Goal: Navigation & Orientation: Find specific page/section

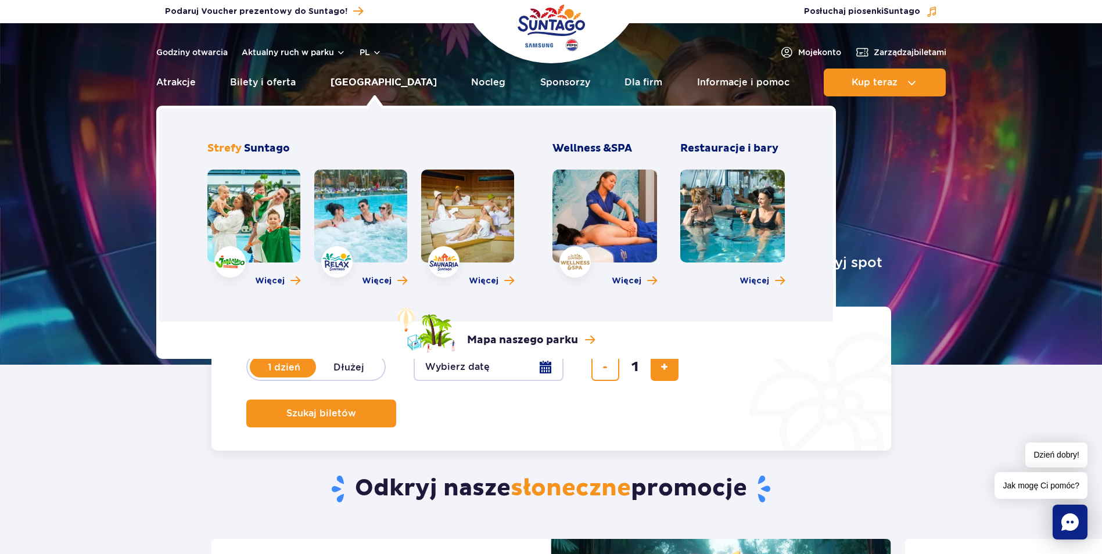
click at [378, 86] on link "[GEOGRAPHIC_DATA]" at bounding box center [383, 83] width 106 height 28
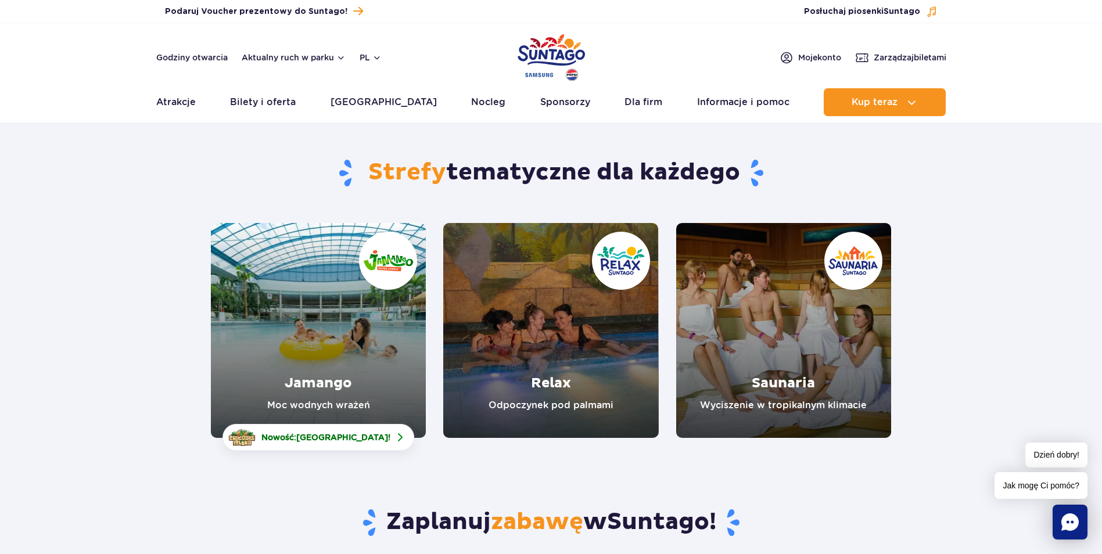
click at [819, 365] on link "Saunaria" at bounding box center [783, 330] width 215 height 215
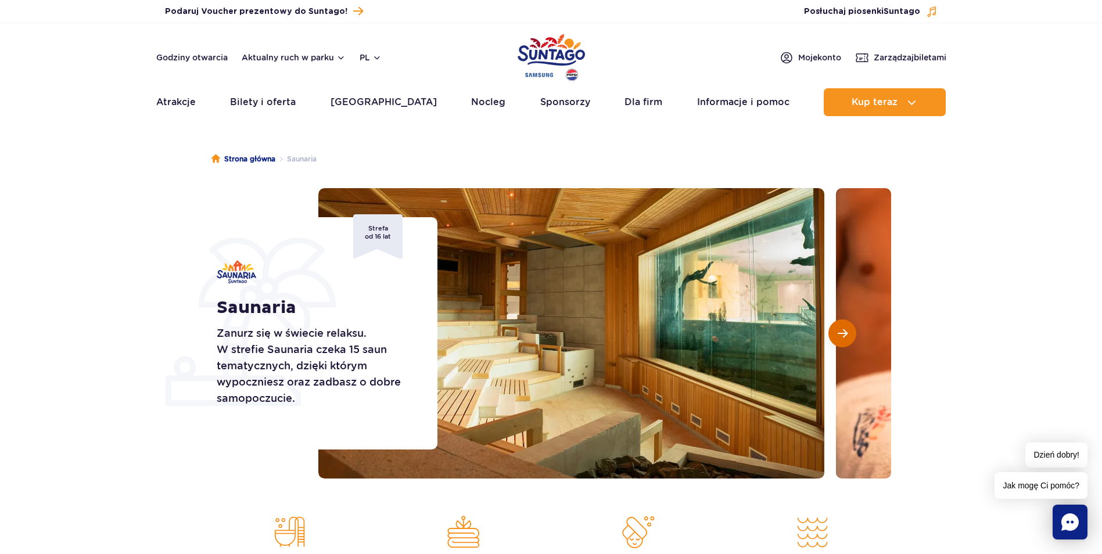
click at [847, 336] on span "Następny slajd" at bounding box center [842, 333] width 10 height 10
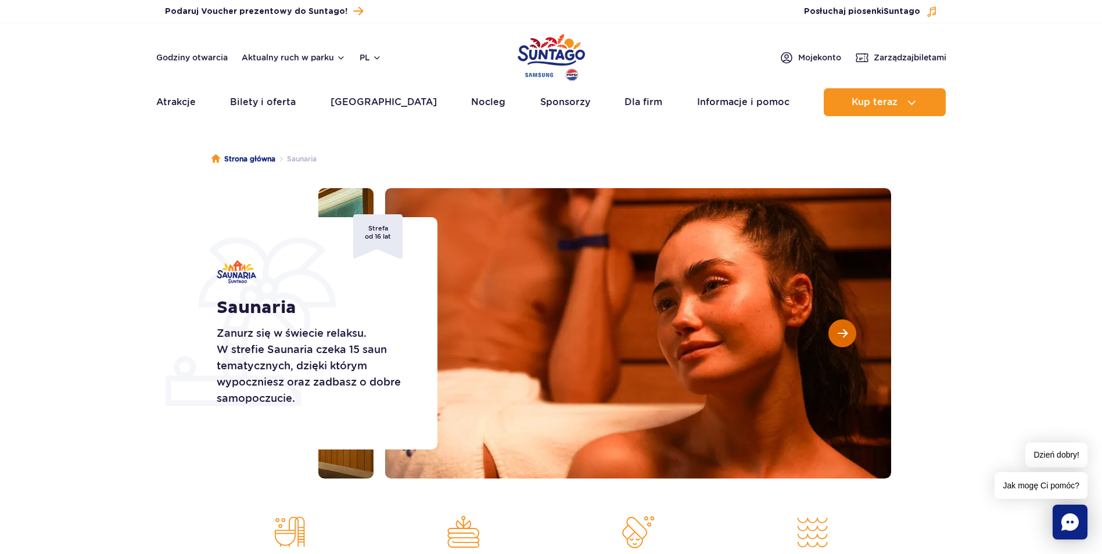
click at [847, 336] on span "Następny slajd" at bounding box center [842, 333] width 10 height 10
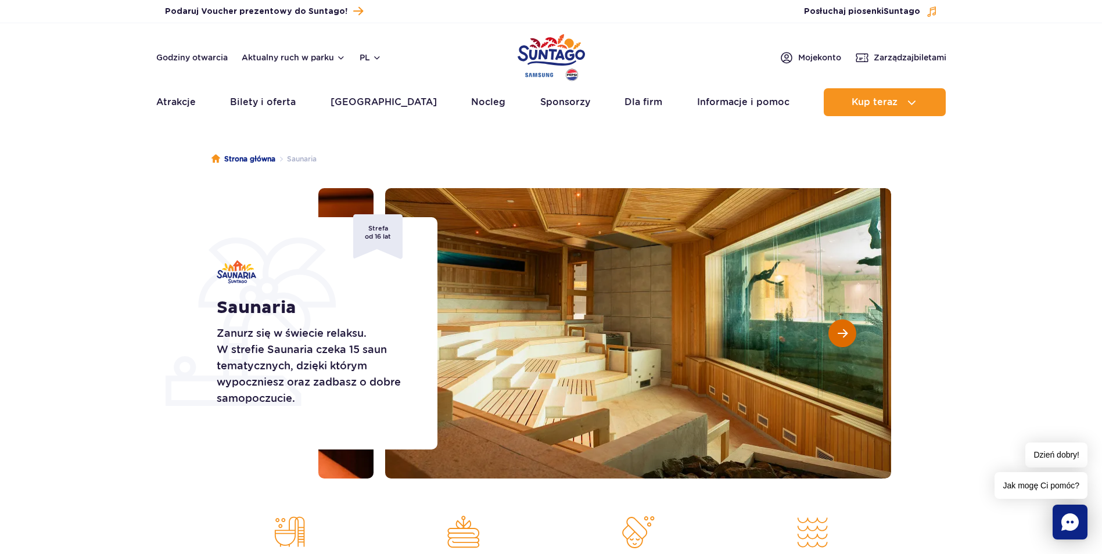
click at [847, 336] on span "Następny slajd" at bounding box center [842, 333] width 10 height 10
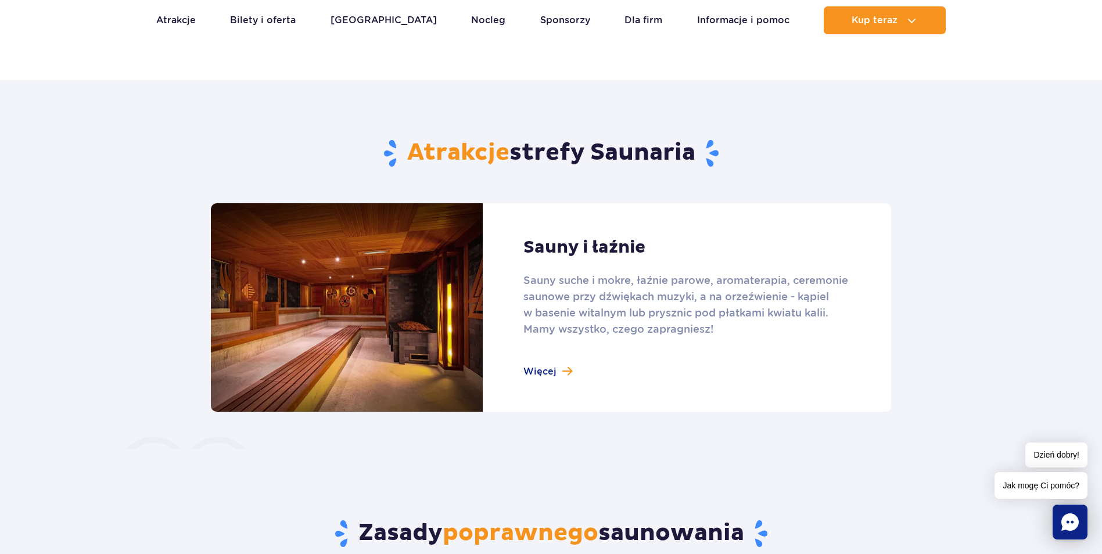
scroll to position [639, 0]
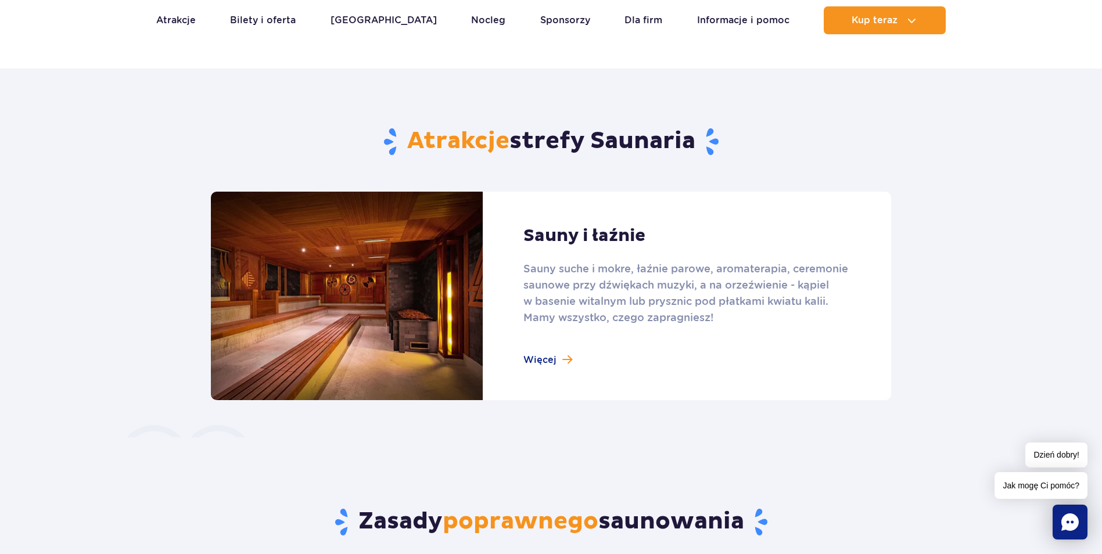
click at [540, 362] on link at bounding box center [551, 296] width 680 height 209
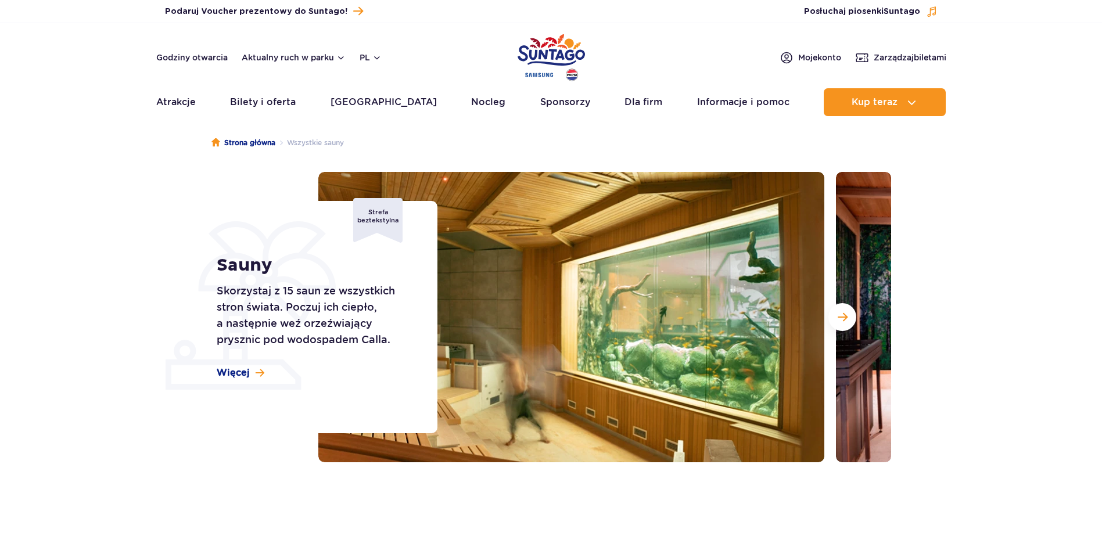
scroll to position [174, 0]
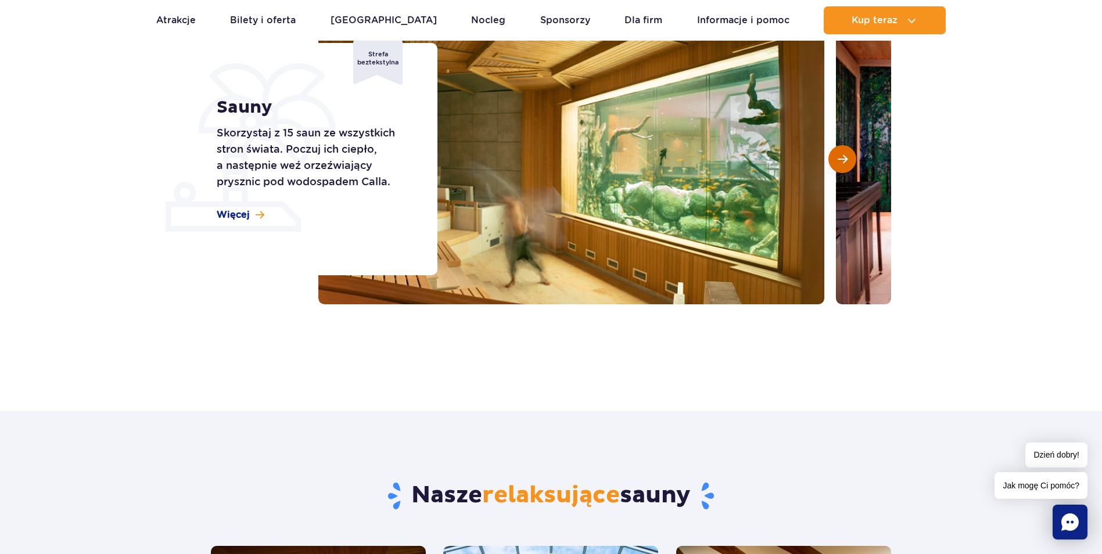
click at [844, 165] on button "Następny slajd" at bounding box center [842, 159] width 28 height 28
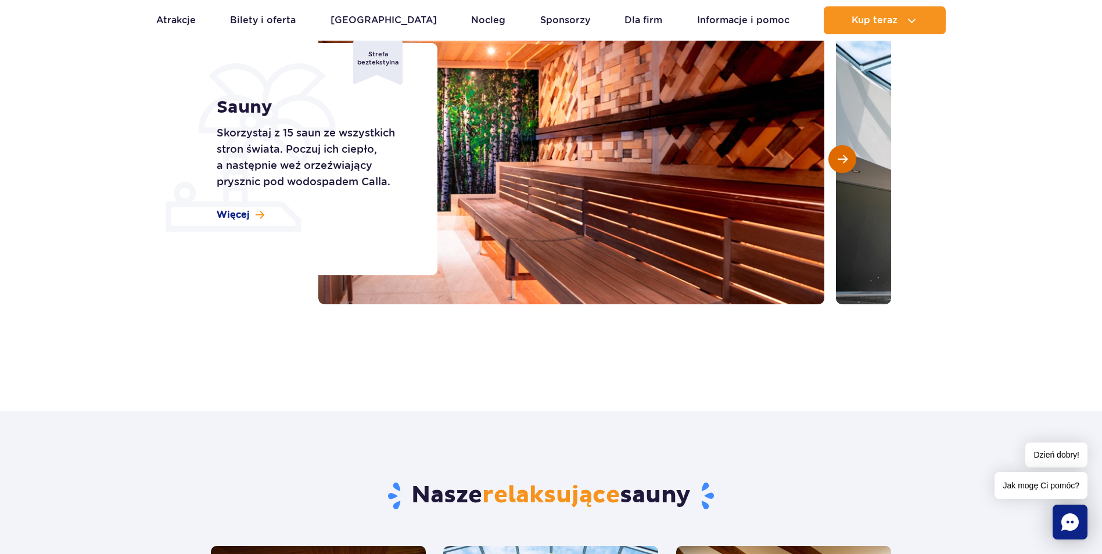
click at [844, 165] on button "Następny slajd" at bounding box center [842, 159] width 28 height 28
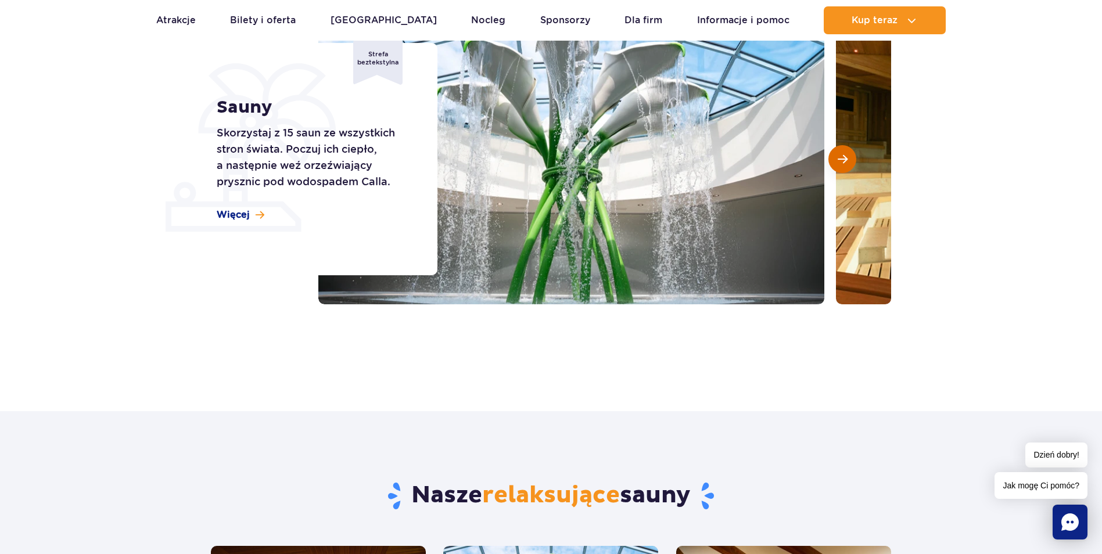
click at [844, 165] on button "Następny slajd" at bounding box center [842, 159] width 28 height 28
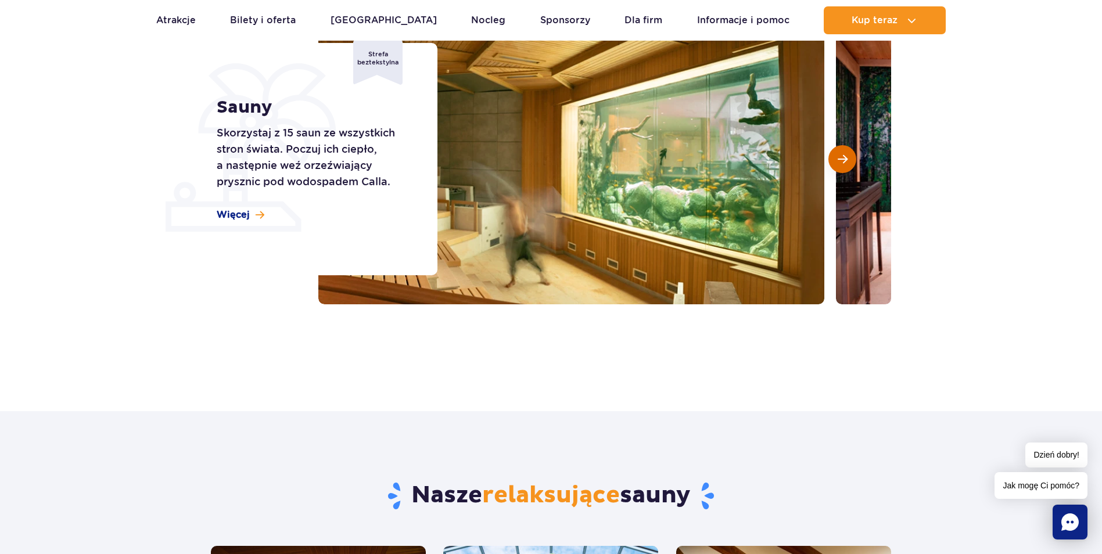
click at [844, 165] on button "Następny slajd" at bounding box center [842, 159] width 28 height 28
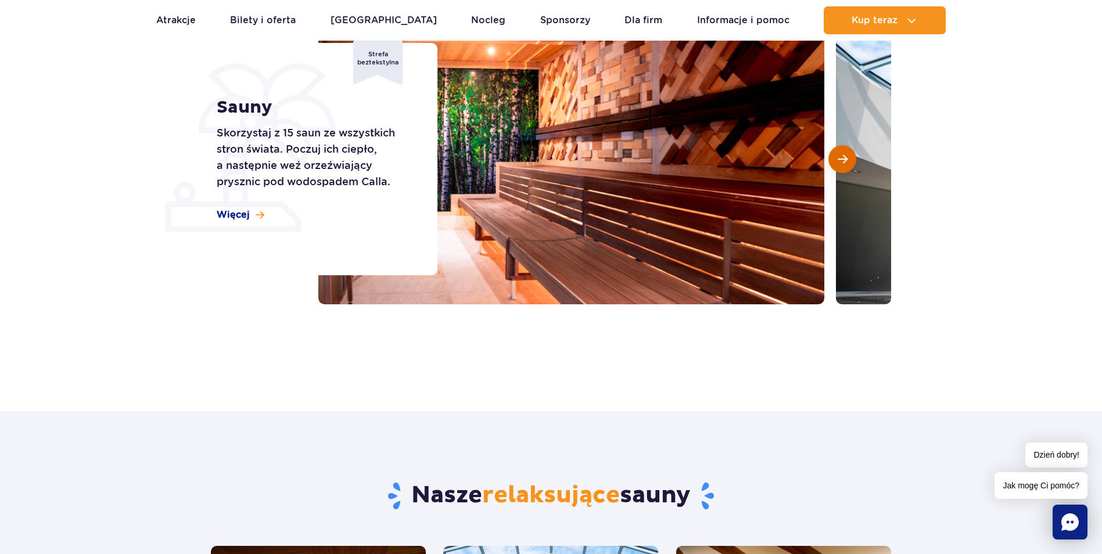
click at [844, 165] on button "Następny slajd" at bounding box center [842, 159] width 28 height 28
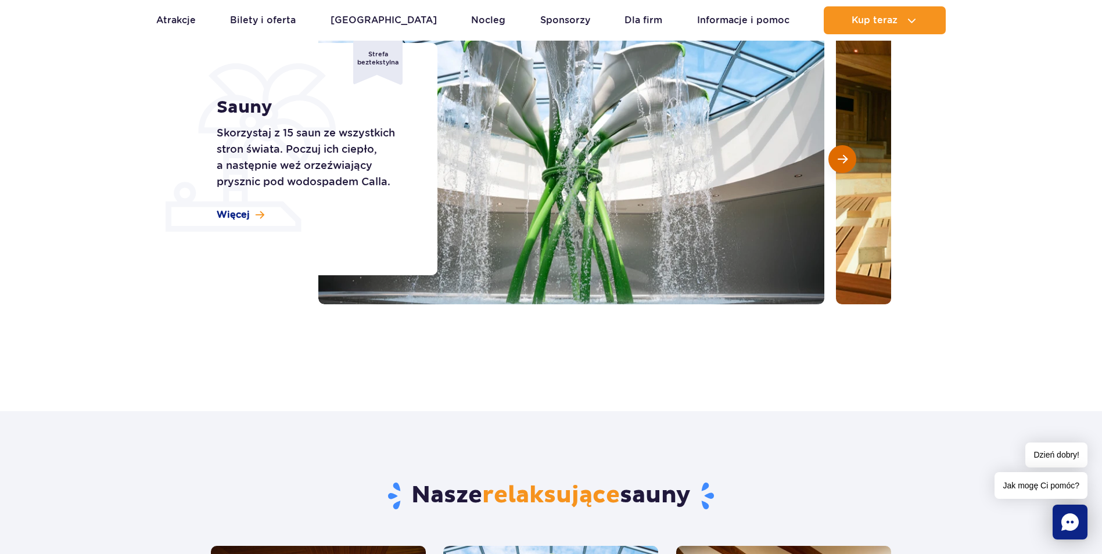
click at [844, 165] on button "Następny slajd" at bounding box center [842, 159] width 28 height 28
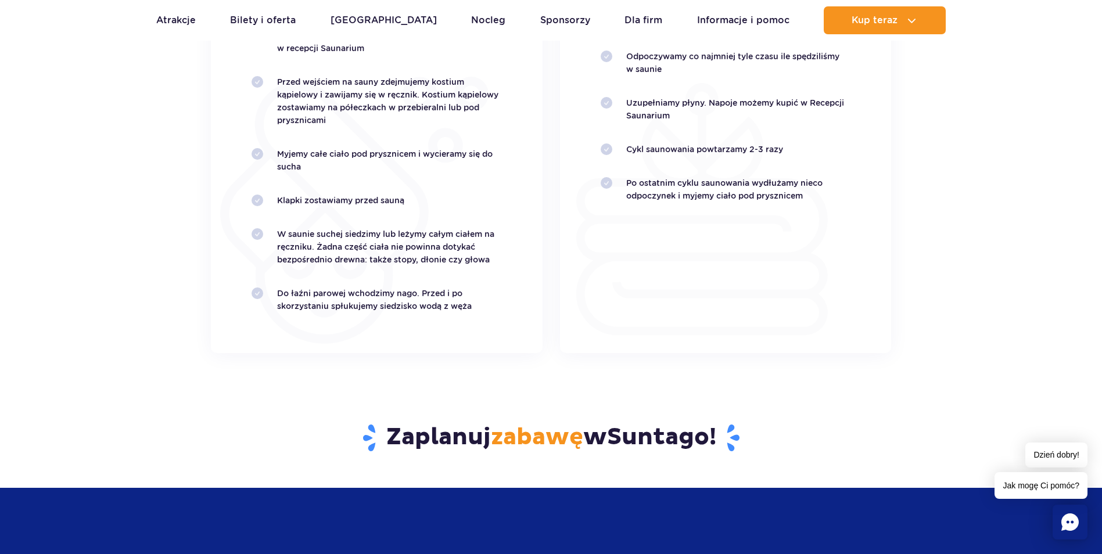
scroll to position [2381, 0]
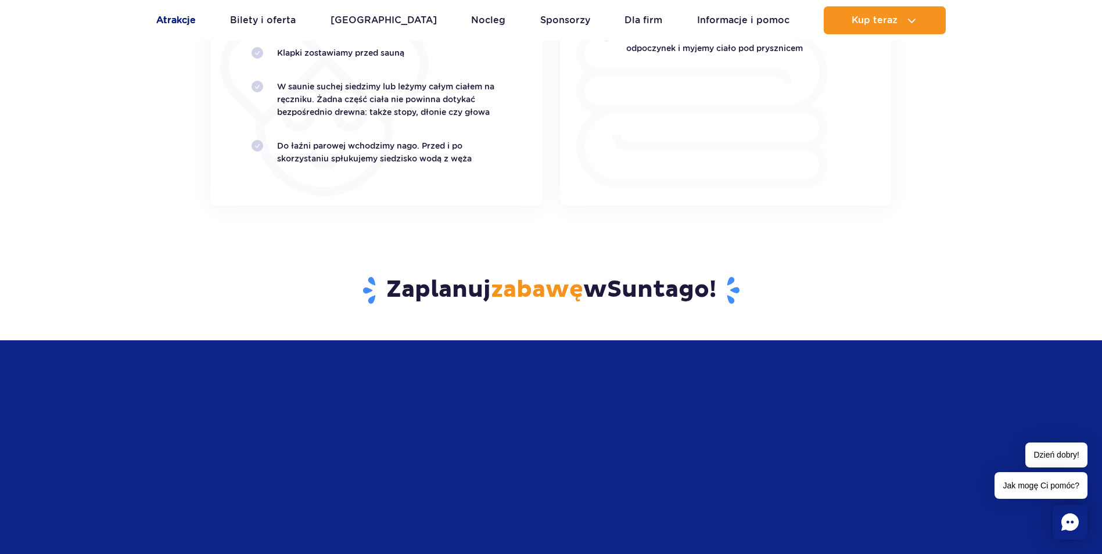
click at [182, 18] on link "Atrakcje" at bounding box center [175, 20] width 39 height 28
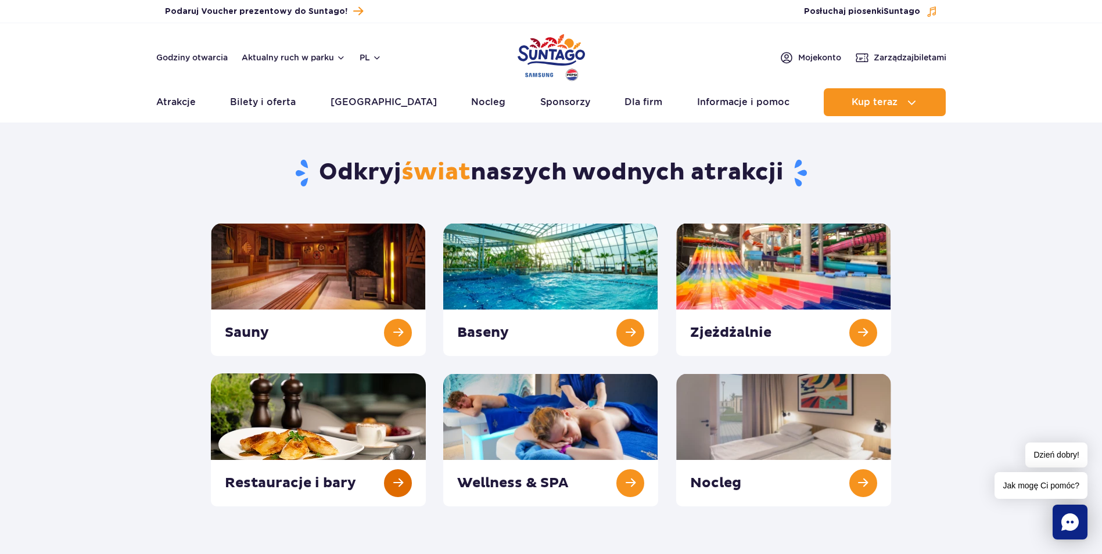
click at [291, 440] on link at bounding box center [318, 439] width 215 height 133
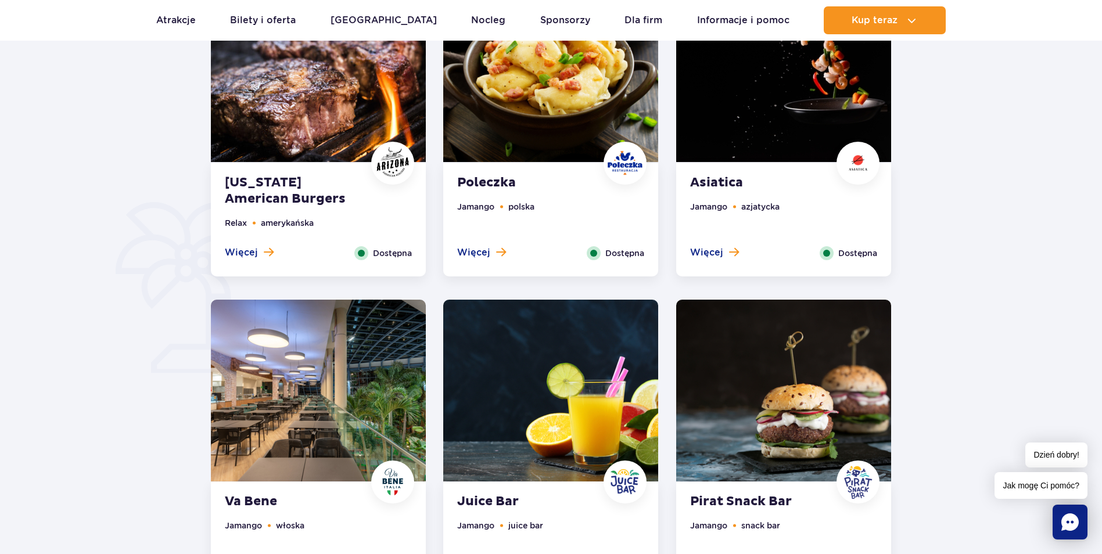
scroll to position [871, 0]
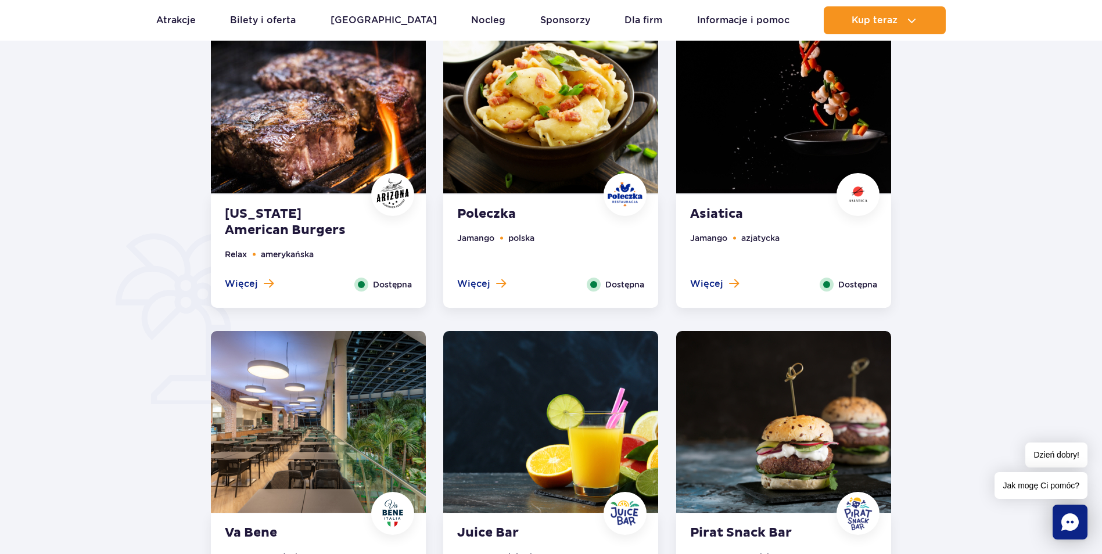
click at [837, 128] on img at bounding box center [783, 103] width 215 height 182
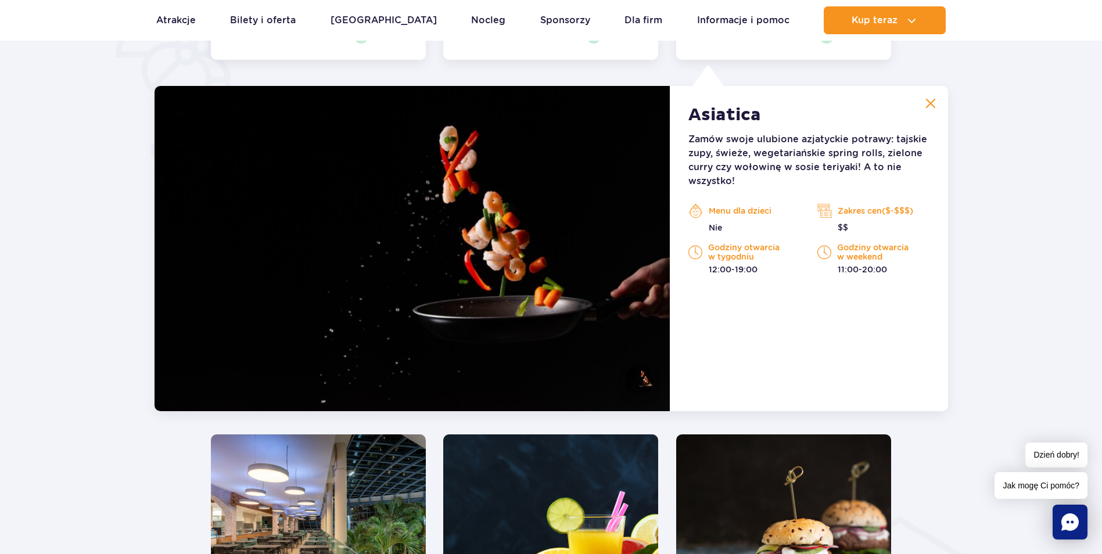
scroll to position [729, 0]
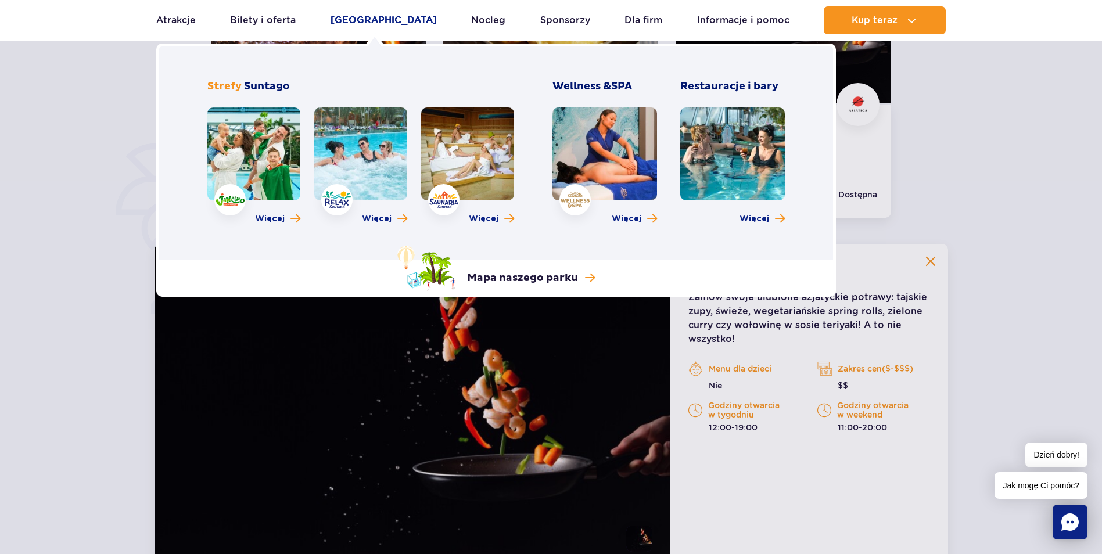
click at [376, 24] on link "[GEOGRAPHIC_DATA]" at bounding box center [383, 20] width 106 height 28
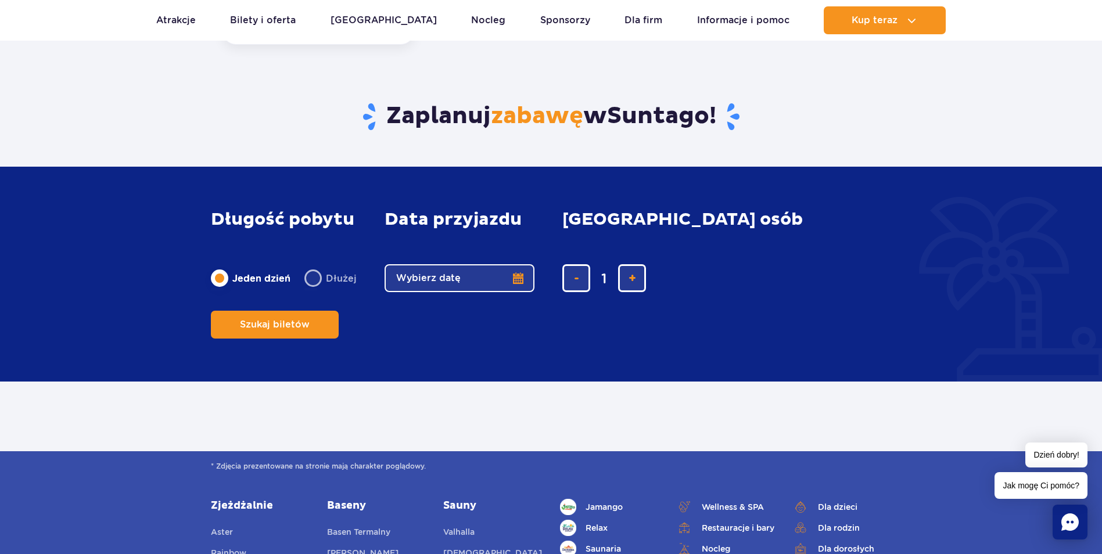
scroll to position [639, 0]
